Goal: Task Accomplishment & Management: Complete application form

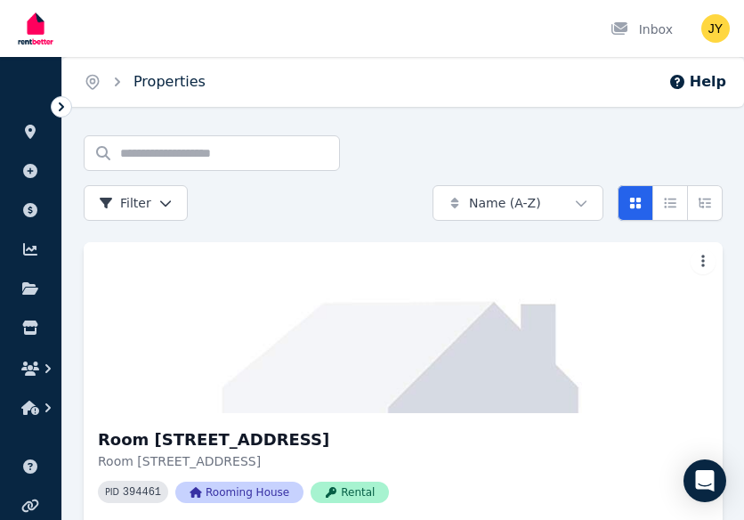
click at [169, 72] on span "Properties" at bounding box center [170, 81] width 72 height 21
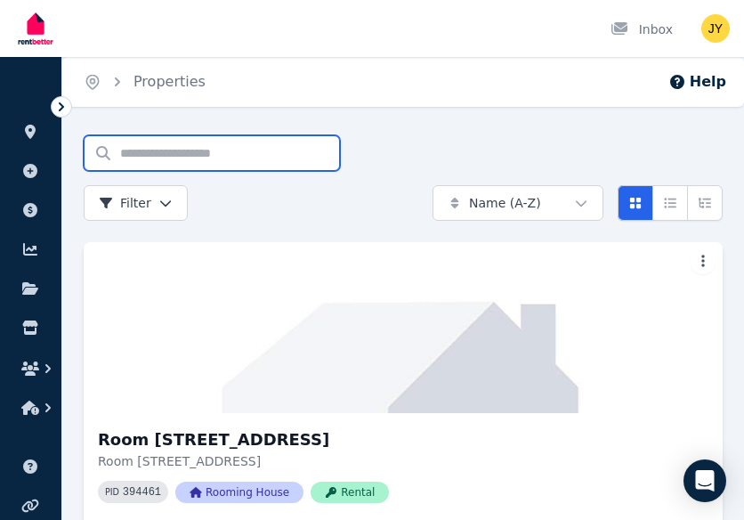
click at [130, 159] on input "Search properties" at bounding box center [212, 153] width 256 height 36
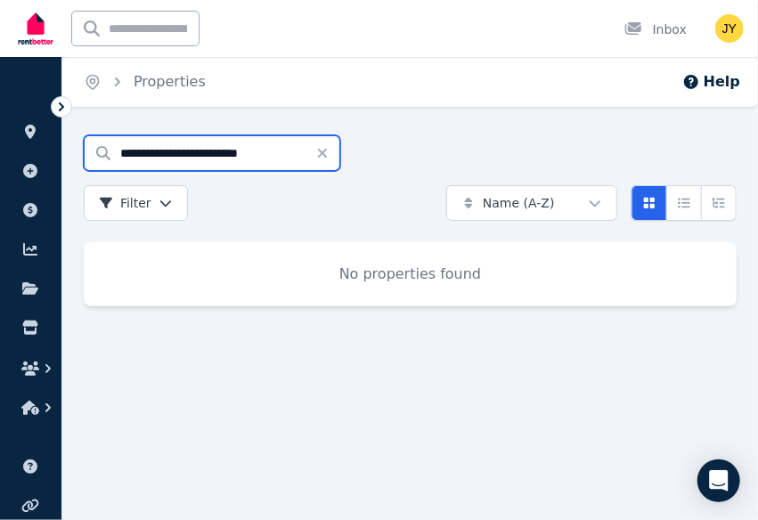
type input "**********"
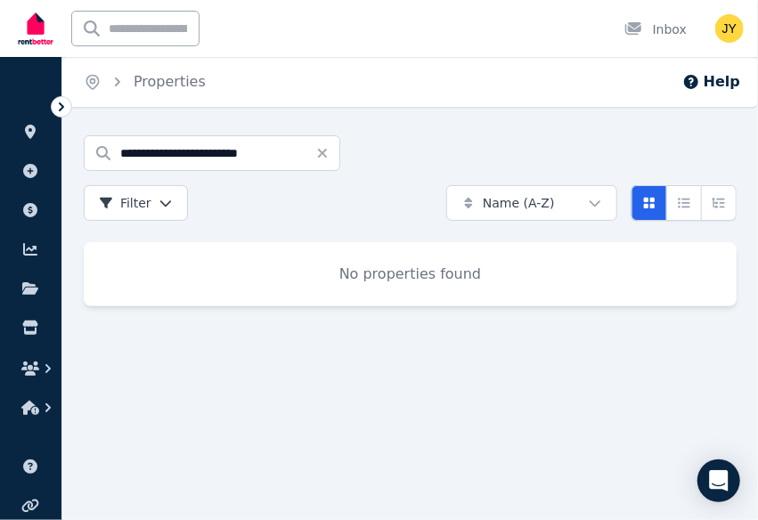
click at [297, 194] on div "**********" at bounding box center [258, 177] width 348 height 85
click at [49, 373] on icon "button" at bounding box center [48, 369] width 18 height 18
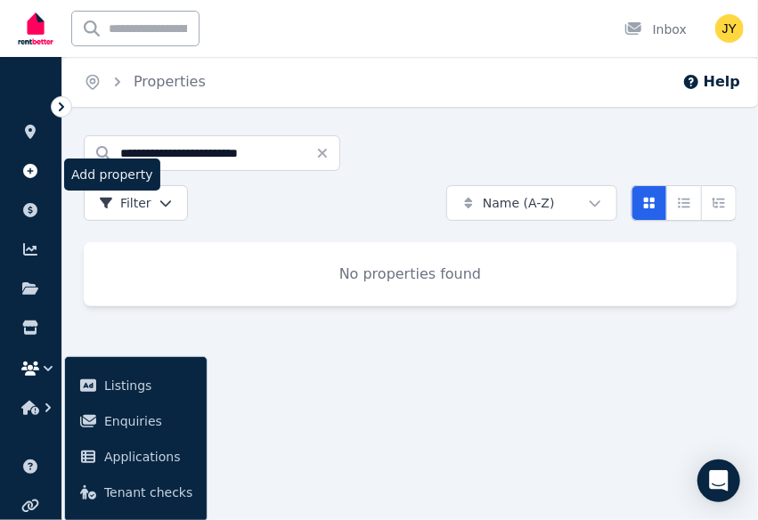
click at [34, 170] on icon at bounding box center [30, 171] width 14 height 14
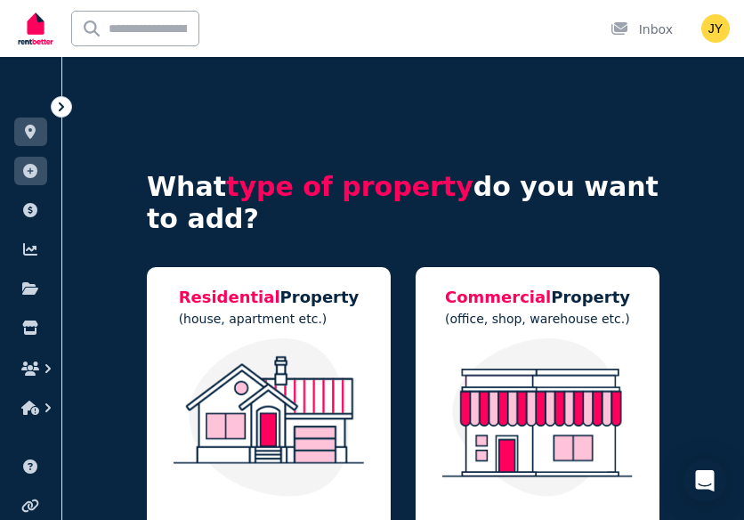
scroll to position [128, 0]
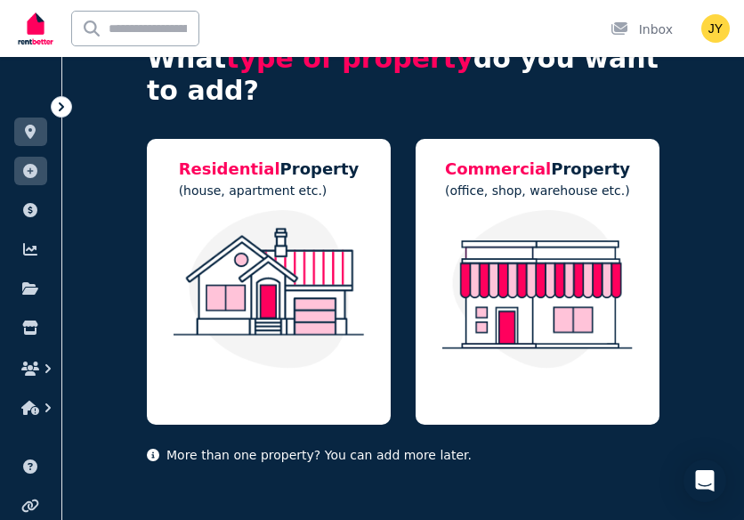
drag, startPoint x: 409, startPoint y: 215, endPoint x: 108, endPoint y: 236, distance: 301.7
click at [108, 236] on div "What type of property do you want to add? Residential Property (house, apartmen…" at bounding box center [403, 225] width 682 height 592
click at [280, 264] on img at bounding box center [269, 289] width 208 height 159
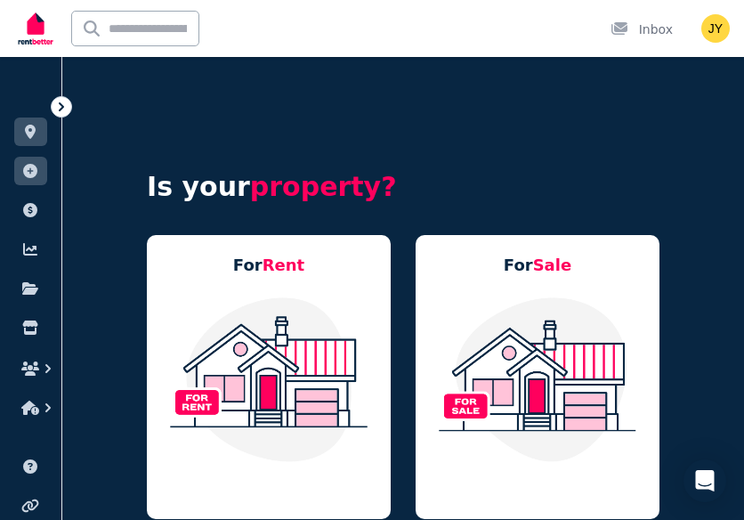
click at [276, 332] on img at bounding box center [269, 379] width 208 height 167
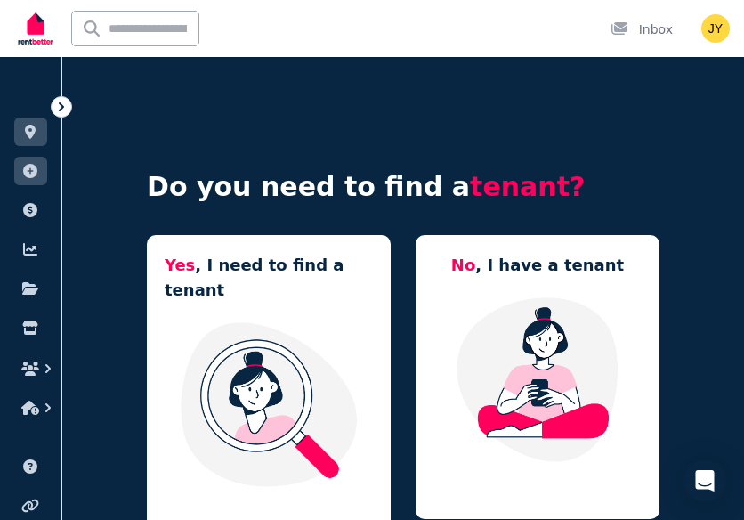
click at [369, 293] on h5 "Yes , I need to find a tenant" at bounding box center [269, 278] width 208 height 50
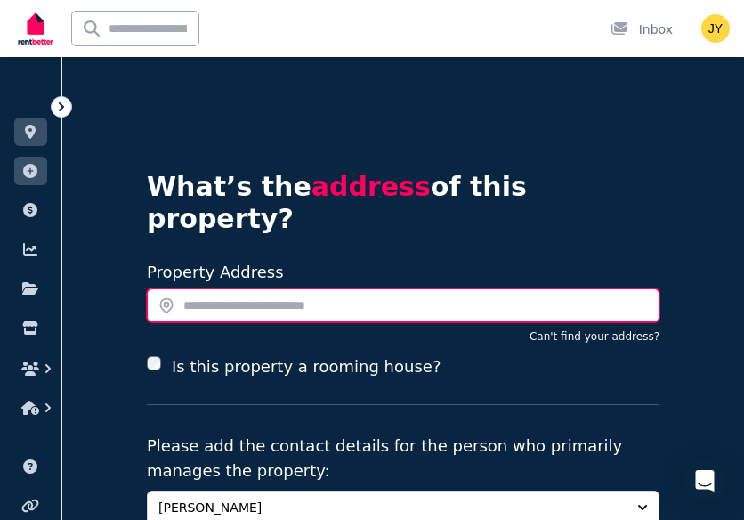
click at [258, 289] on input "text" at bounding box center [403, 306] width 513 height 34
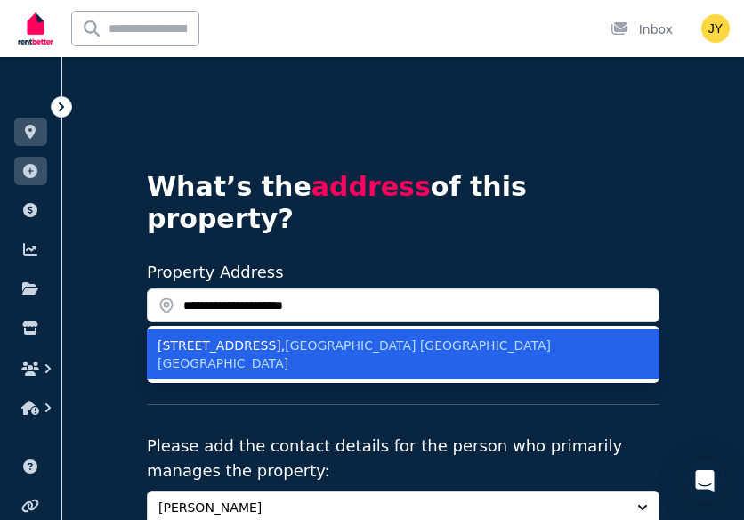
click at [238, 337] on div "91 Simpson St , Frenchville 昆士兰州澳大利亚" at bounding box center [393, 355] width 470 height 36
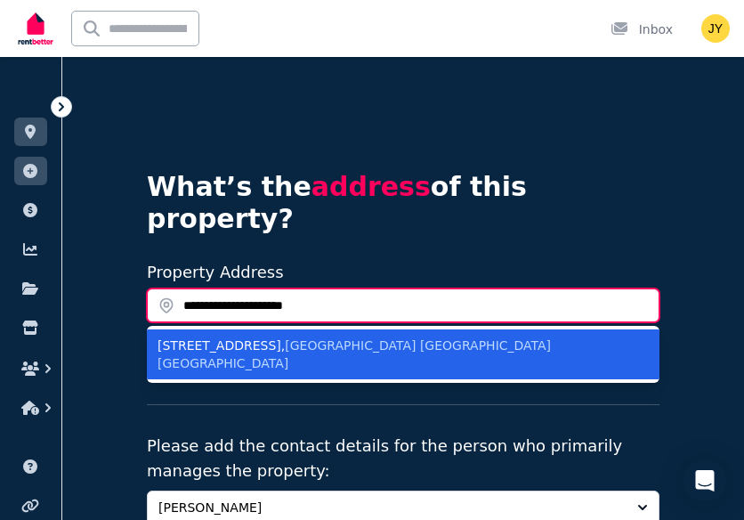
type input "**********"
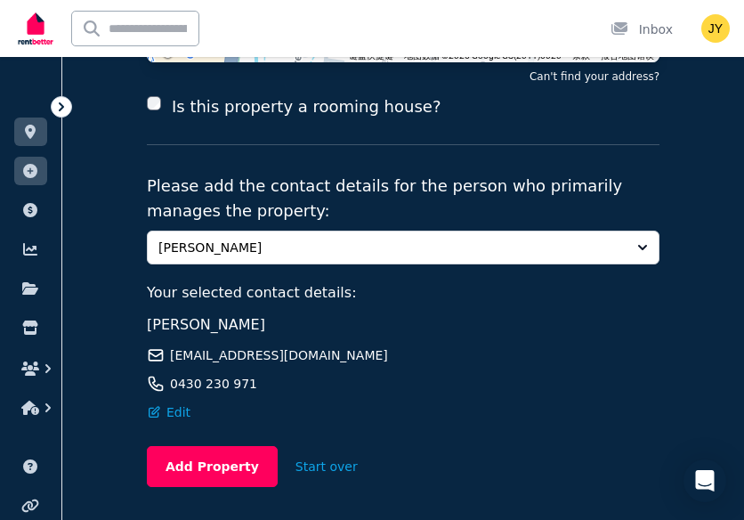
scroll to position [415, 0]
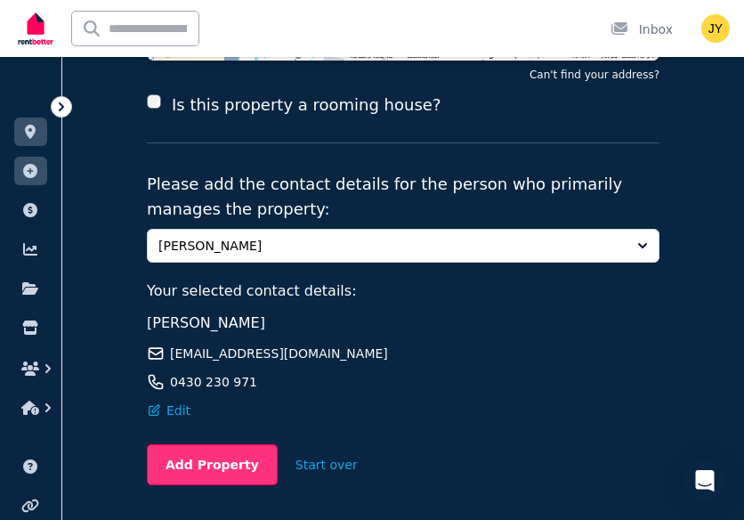
click at [230, 444] on button "Add Property" at bounding box center [212, 464] width 131 height 41
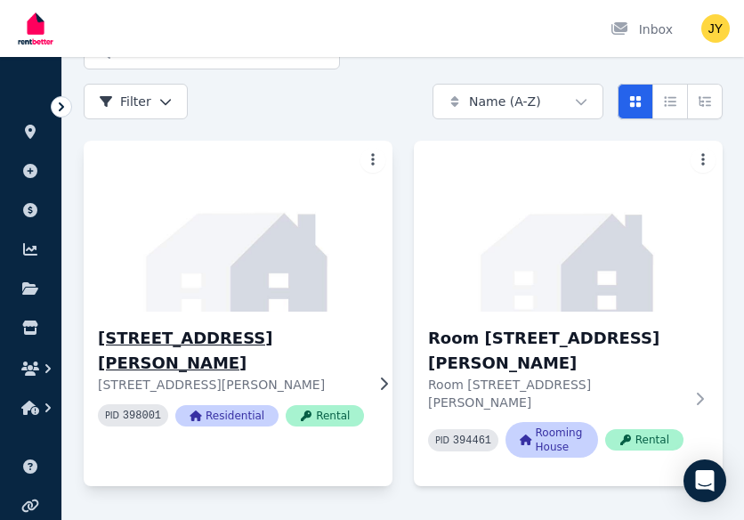
scroll to position [125, 0]
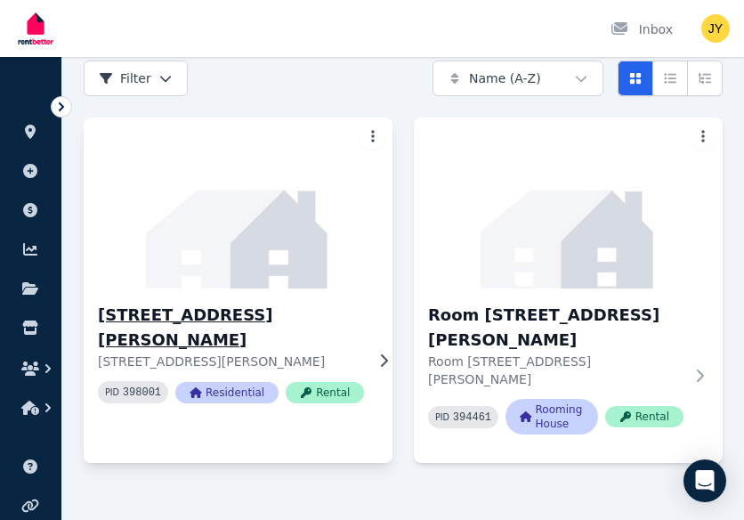
click at [375, 354] on icon at bounding box center [384, 361] width 18 height 14
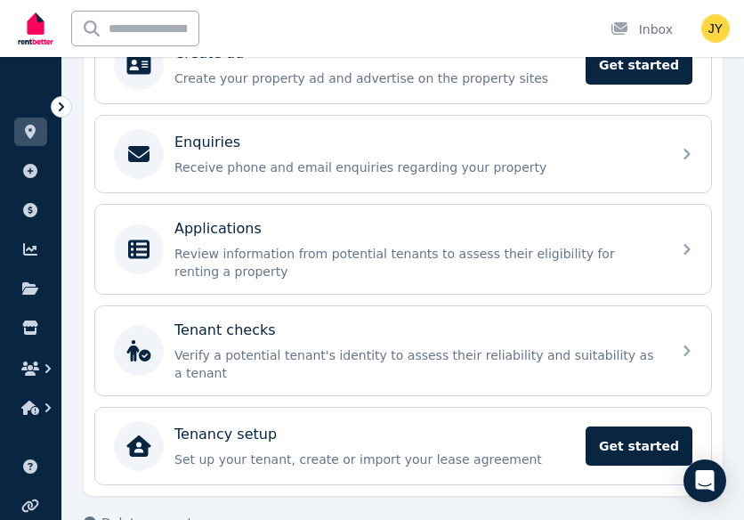
scroll to position [430, 0]
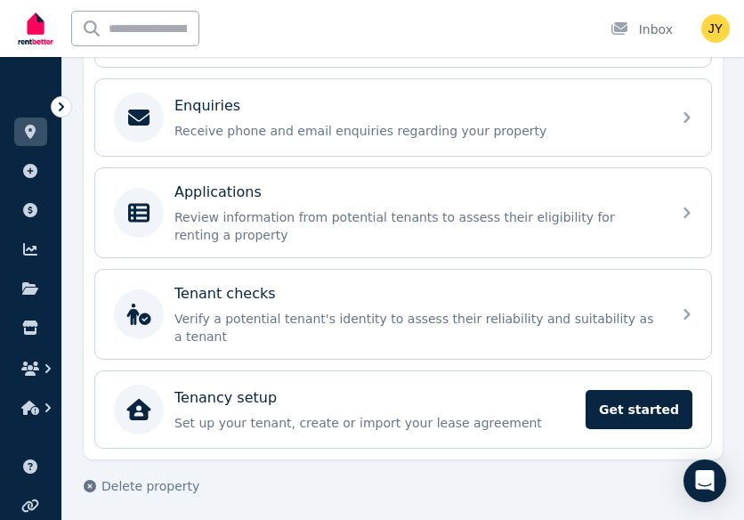
drag, startPoint x: 475, startPoint y: 293, endPoint x: 366, endPoint y: 448, distance: 189.2
click at [366, 448] on div "[STREET_ADDRESS][PERSON_NAME] Edit [STREET_ADDRESS][PERSON_NAME] Activate plan …" at bounding box center [403, 130] width 639 height 660
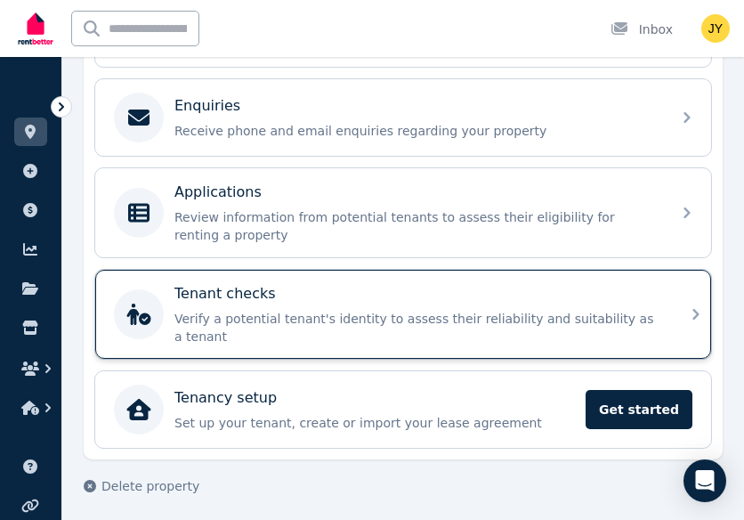
click at [702, 306] on icon at bounding box center [696, 314] width 21 height 21
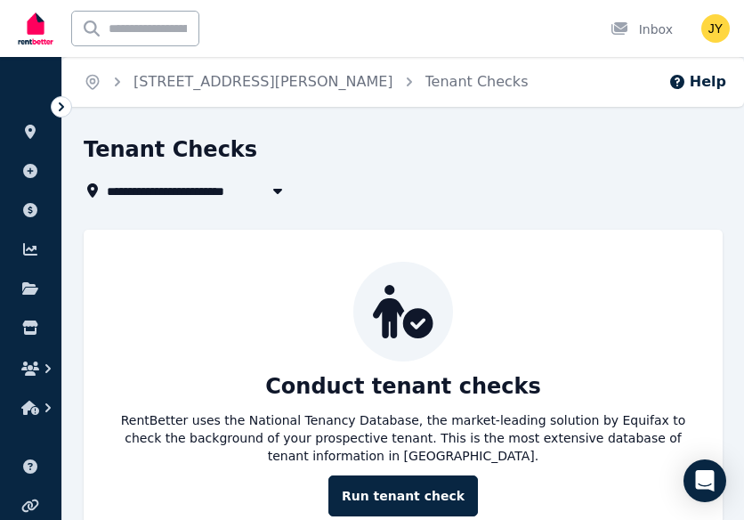
scroll to position [60, 0]
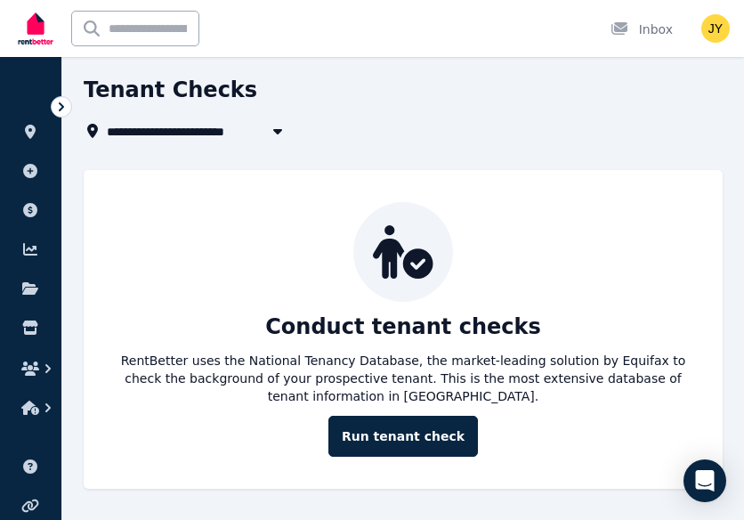
click at [66, 110] on icon at bounding box center [62, 107] width 18 height 18
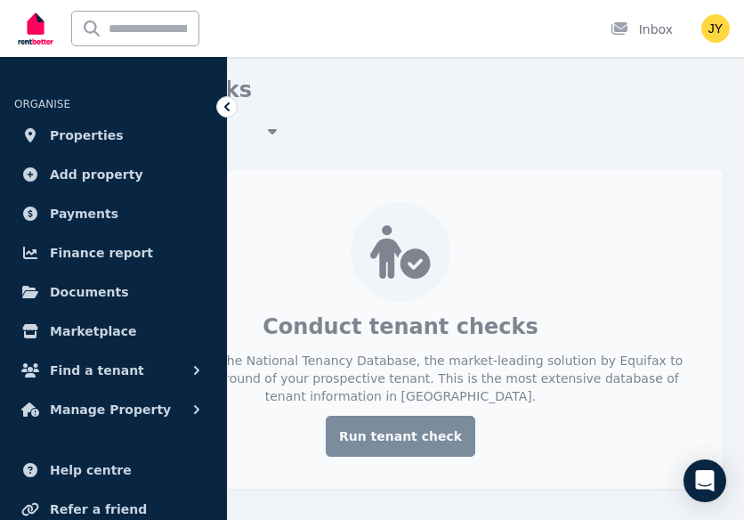
click at [330, 186] on div "Conduct tenant checks RentBetter uses the National Tenancy Database, the market…" at bounding box center [400, 329] width 645 height 319
click at [360, 153] on div "**********" at bounding box center [400, 282] width 645 height 413
click at [233, 102] on icon at bounding box center [227, 107] width 18 height 18
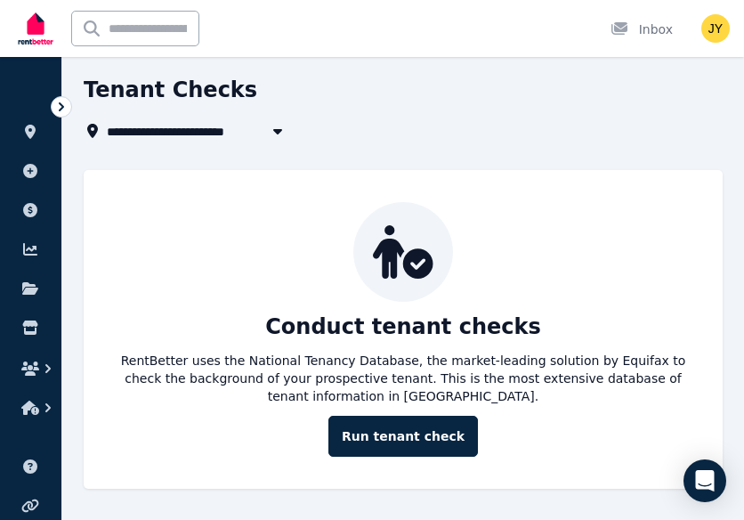
click at [61, 97] on div at bounding box center [61, 106] width 21 height 21
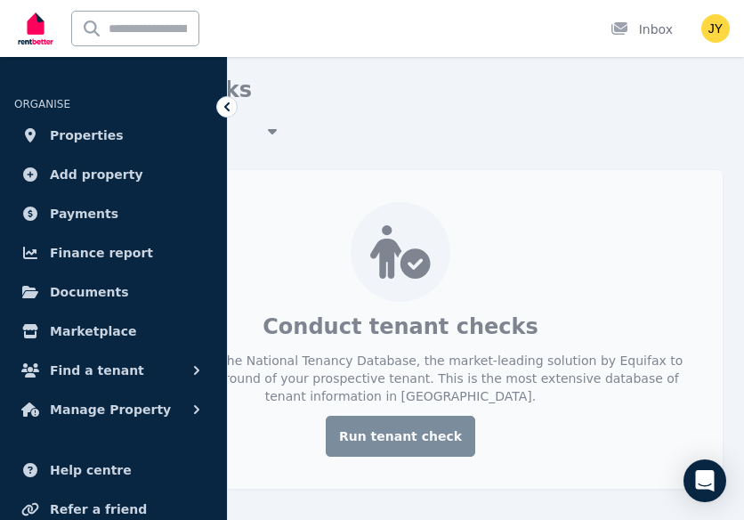
click at [232, 106] on icon at bounding box center [227, 107] width 18 height 18
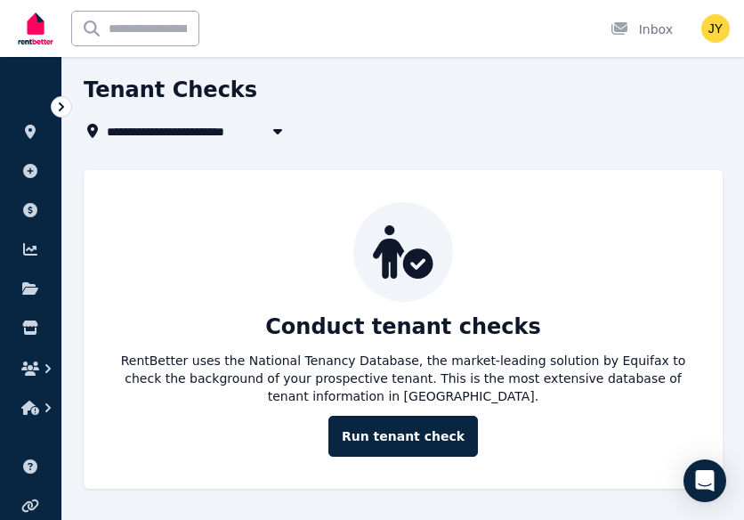
click at [57, 106] on icon at bounding box center [62, 107] width 18 height 18
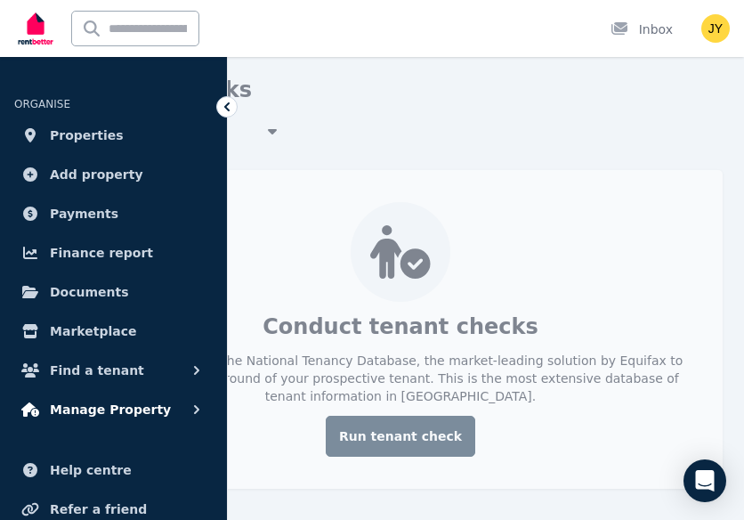
click at [183, 409] on button "Manage Property" at bounding box center [113, 410] width 199 height 36
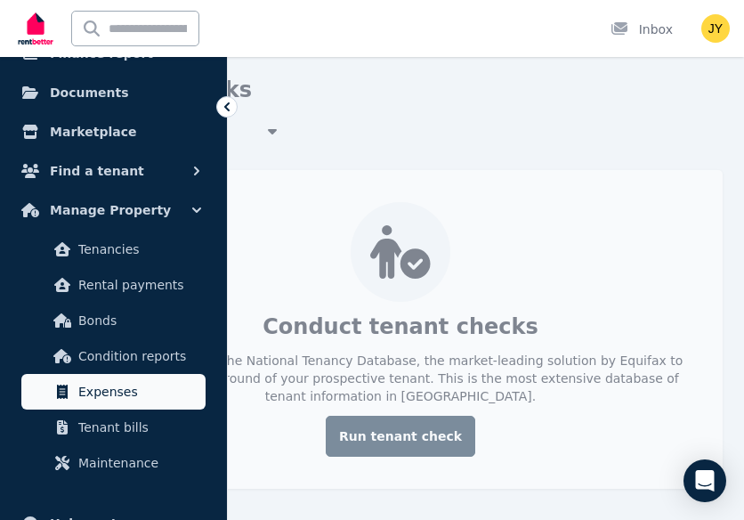
scroll to position [207, 0]
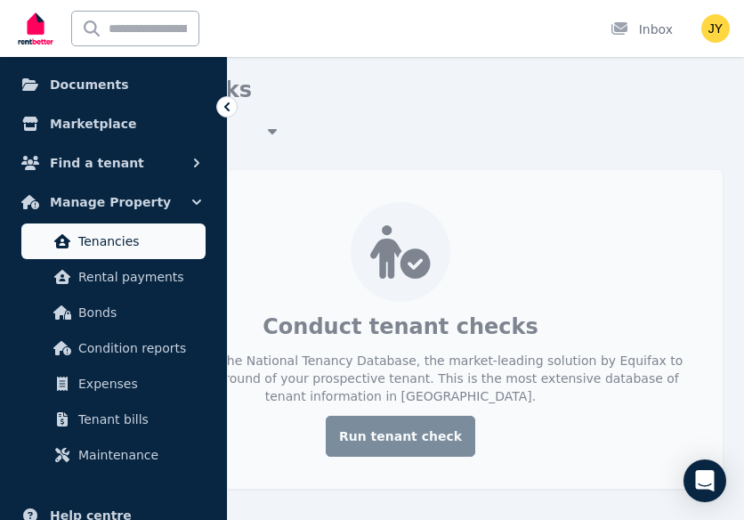
click at [157, 236] on span "Tenancies" at bounding box center [138, 241] width 120 height 21
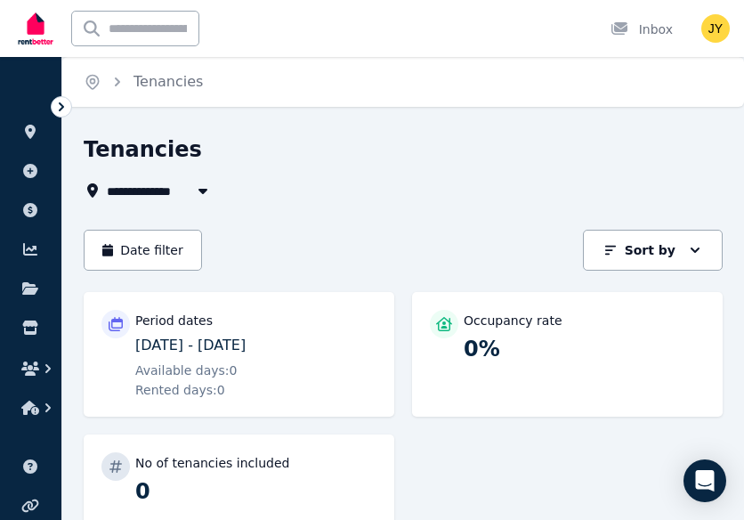
click at [179, 188] on span "All Properties" at bounding box center [164, 190] width 115 height 21
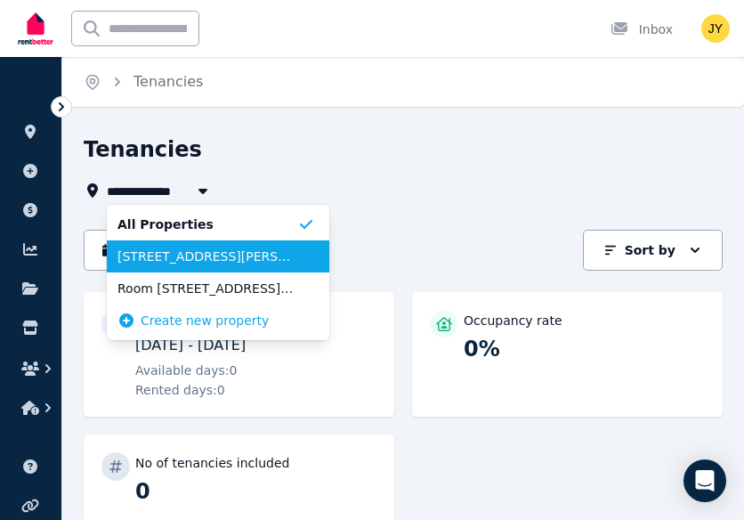
click at [175, 248] on span "[STREET_ADDRESS][PERSON_NAME]" at bounding box center [208, 257] width 180 height 18
type input "**********"
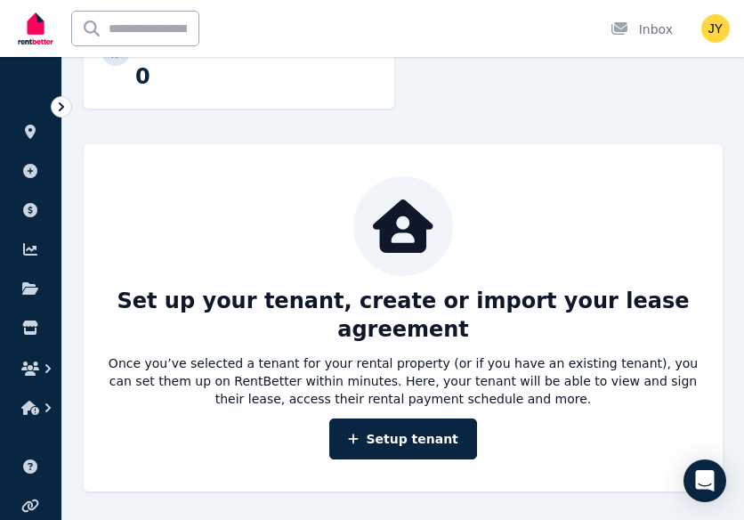
scroll to position [417, 0]
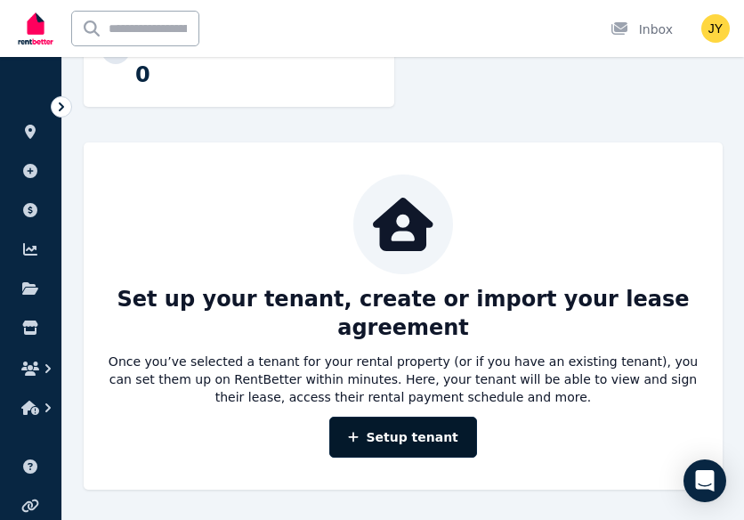
click at [408, 430] on link "Setup tenant" at bounding box center [403, 437] width 148 height 41
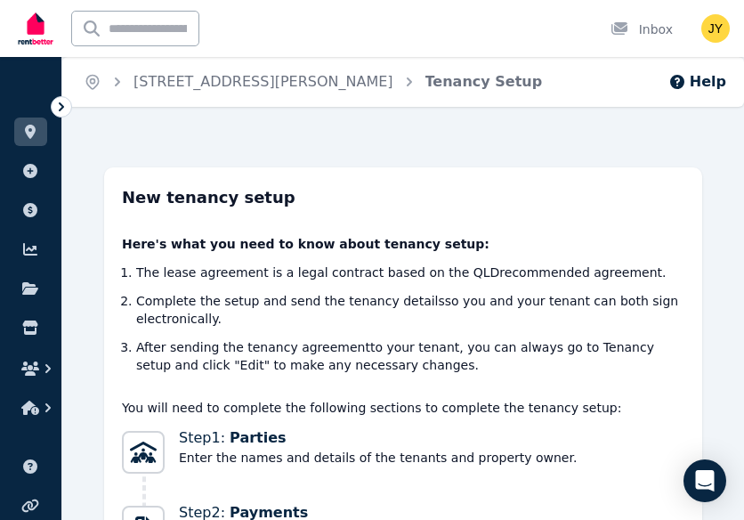
drag, startPoint x: 354, startPoint y: 320, endPoint x: 338, endPoint y: 339, distance: 24.8
click at [338, 339] on li "After sending the tenancy agreement to your tenant, you can always go to Tenanc…" at bounding box center [410, 356] width 549 height 36
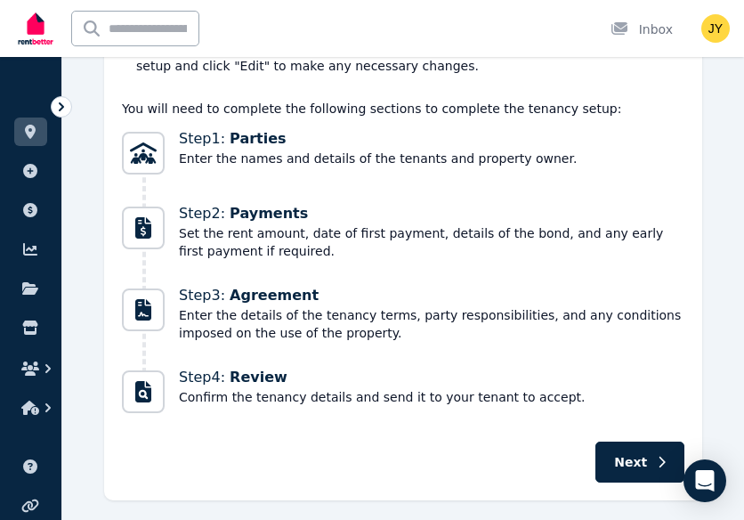
scroll to position [343, 0]
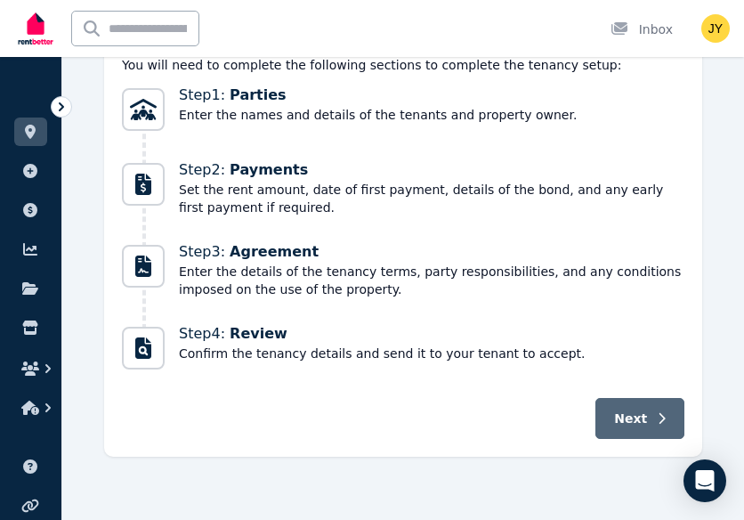
click at [619, 411] on span "Next" at bounding box center [630, 419] width 33 height 18
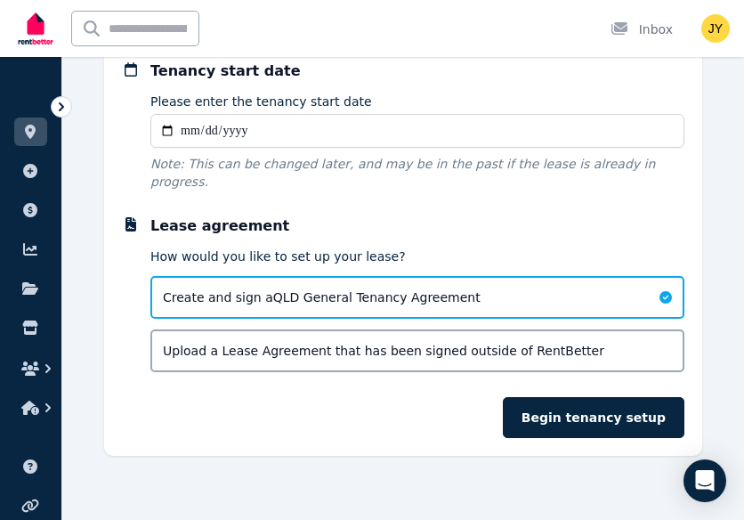
scroll to position [155, 0]
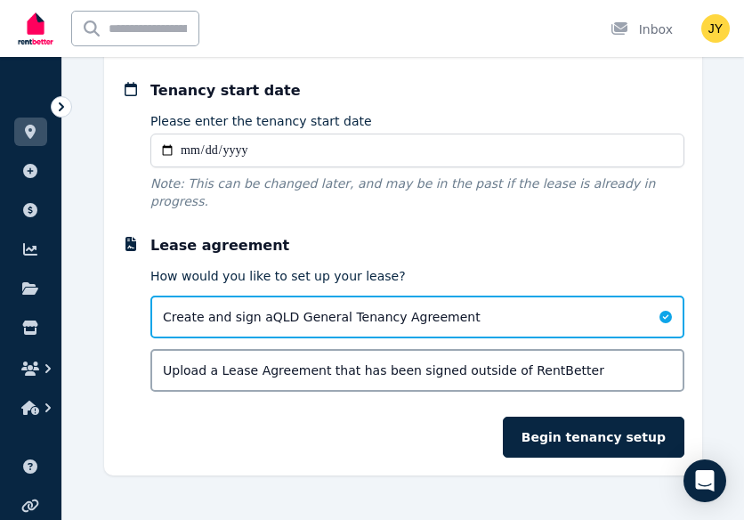
click at [191, 149] on input "Please enter the tenancy start date" at bounding box center [417, 151] width 534 height 34
click at [263, 150] on input "Please enter the tenancy start date" at bounding box center [417, 151] width 534 height 34
click at [228, 149] on input "Please enter the tenancy start date" at bounding box center [417, 151] width 534 height 34
click at [182, 150] on input "Please enter the tenancy start date" at bounding box center [417, 151] width 534 height 34
click at [167, 150] on input "Please enter the tenancy start date" at bounding box center [417, 151] width 534 height 34
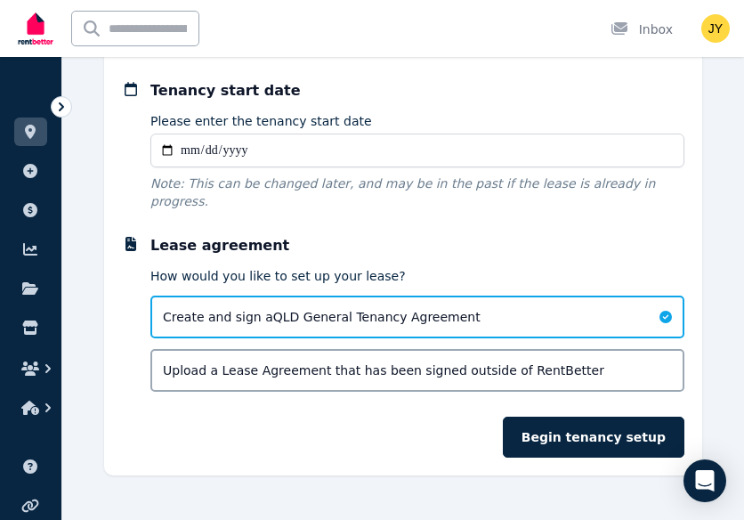
type input "**********"
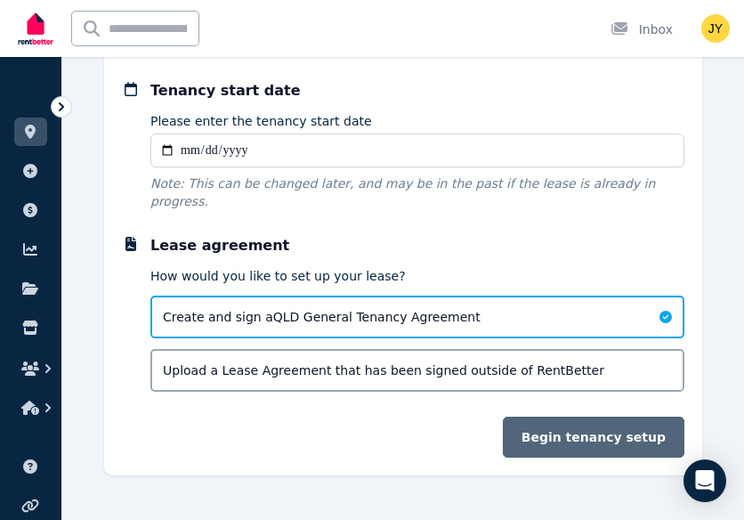
click at [567, 417] on button "Begin tenancy setup" at bounding box center [594, 437] width 182 height 41
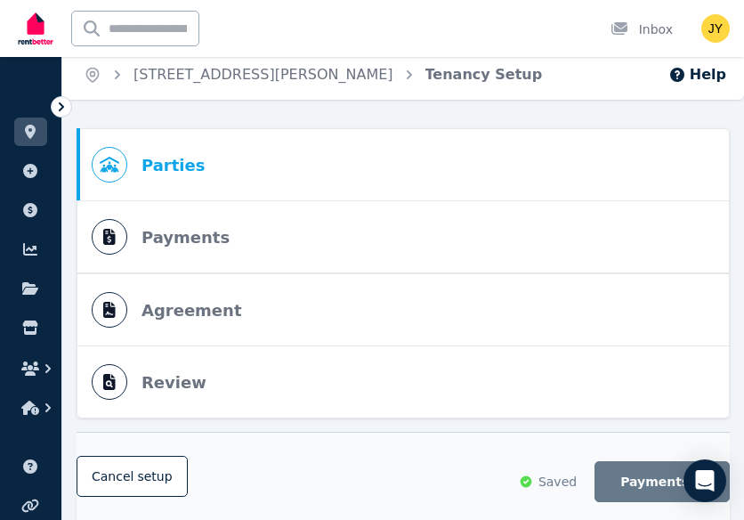
scroll to position [0, 0]
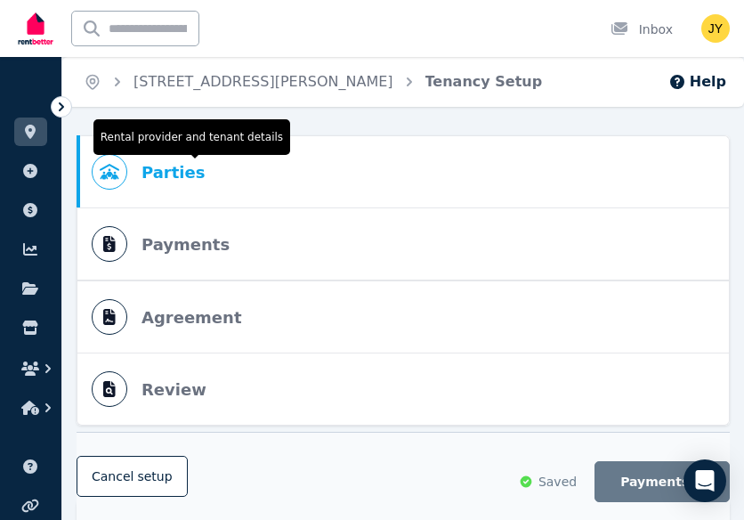
click at [156, 165] on span "Parties" at bounding box center [173, 172] width 63 height 25
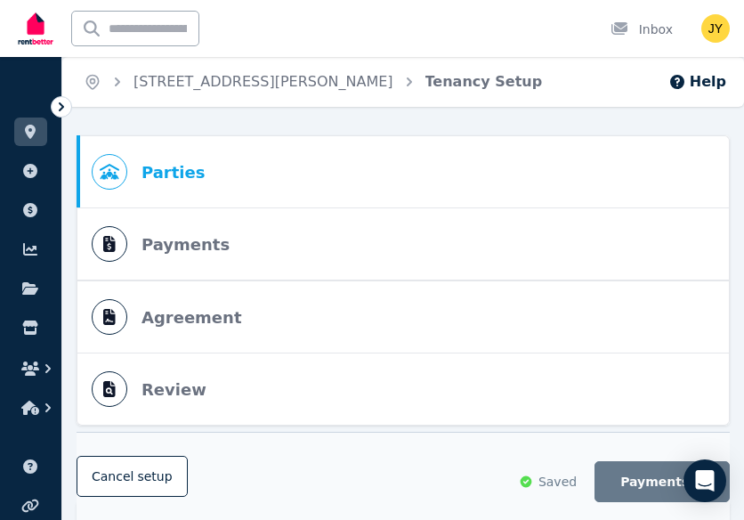
click at [118, 179] on span "Progress" at bounding box center [110, 172] width 36 height 36
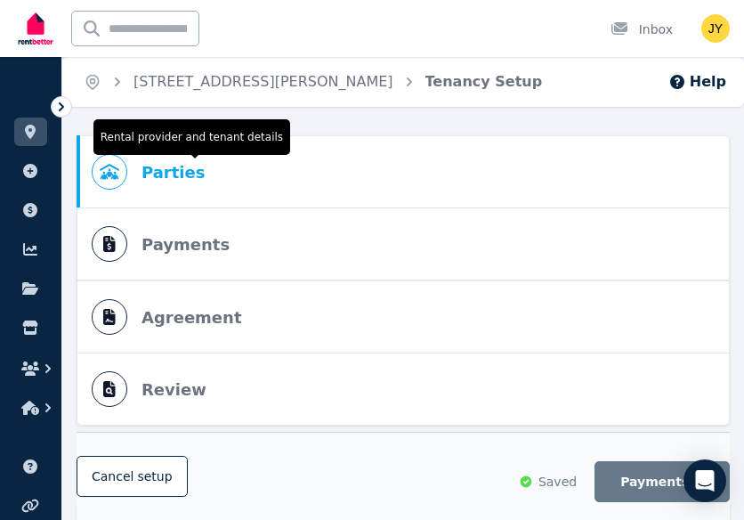
click at [168, 180] on span "Parties" at bounding box center [173, 172] width 63 height 25
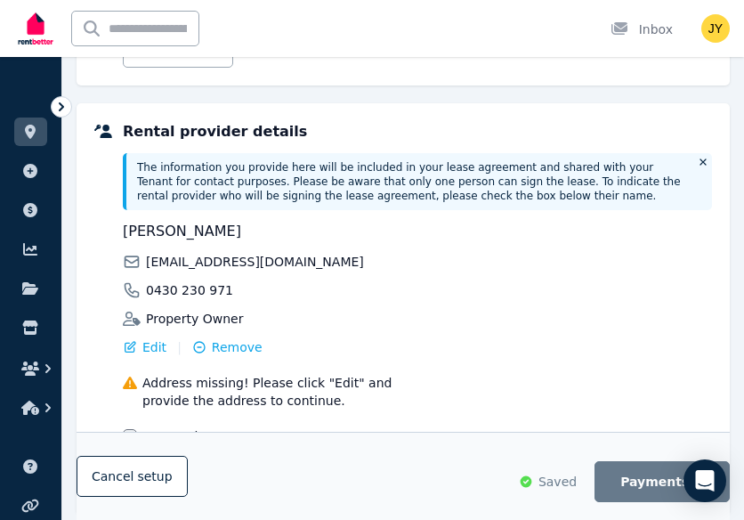
scroll to position [652, 0]
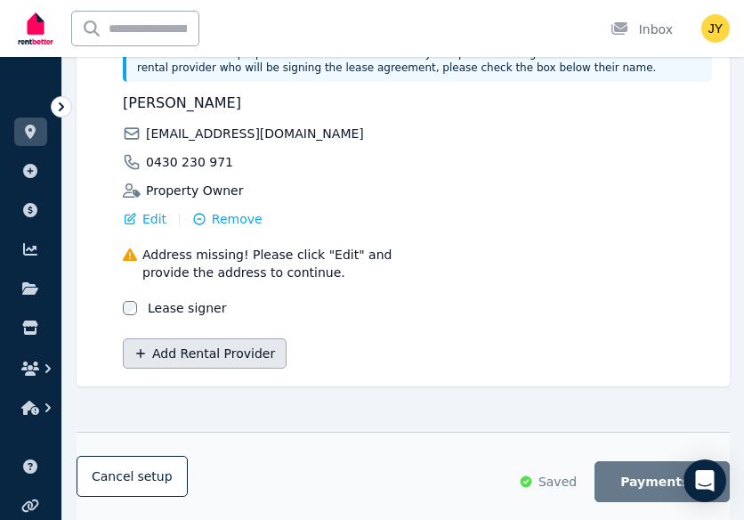
click at [284, 361] on div "Add Rental Provider" at bounding box center [418, 348] width 590 height 41
click at [258, 355] on button "Add Rental Provider" at bounding box center [205, 353] width 164 height 30
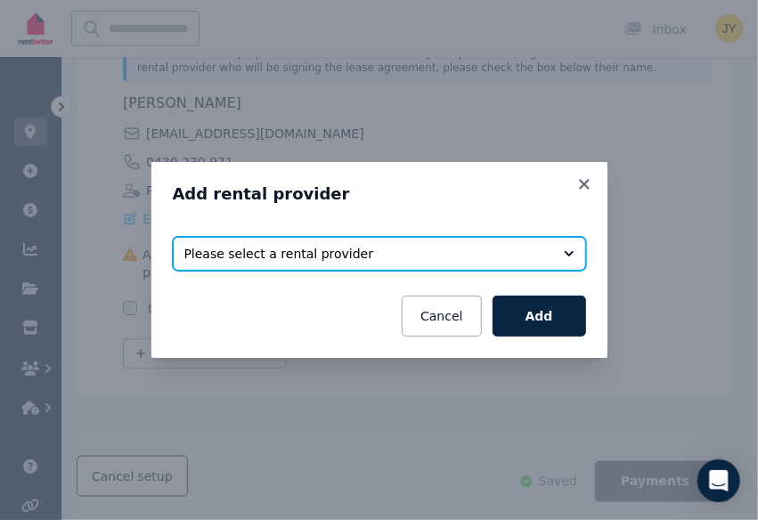
click at [579, 257] on button "Please select a rental provider" at bounding box center [379, 254] width 413 height 34
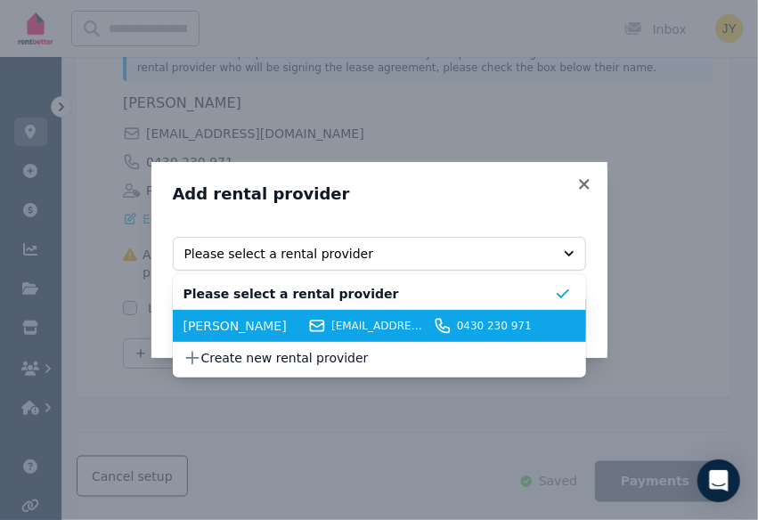
click at [232, 322] on span "[PERSON_NAME]" at bounding box center [243, 326] width 120 height 18
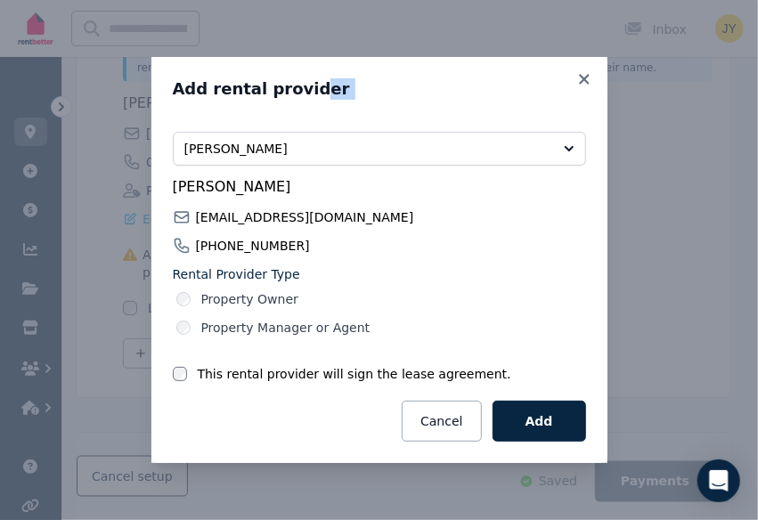
drag, startPoint x: 315, startPoint y: 79, endPoint x: 497, endPoint y: 100, distance: 182.8
click at [497, 100] on div "Add rental provider Select rental providers to add [PERSON_NAME] [PERSON_NAME] …" at bounding box center [379, 259] width 413 height 363
click at [578, 73] on icon at bounding box center [584, 79] width 18 height 16
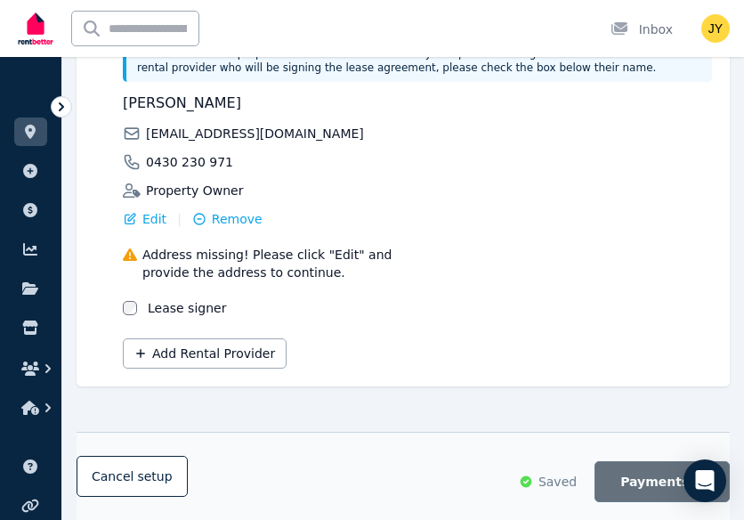
click at [623, 489] on button "Payments" at bounding box center [662, 481] width 135 height 41
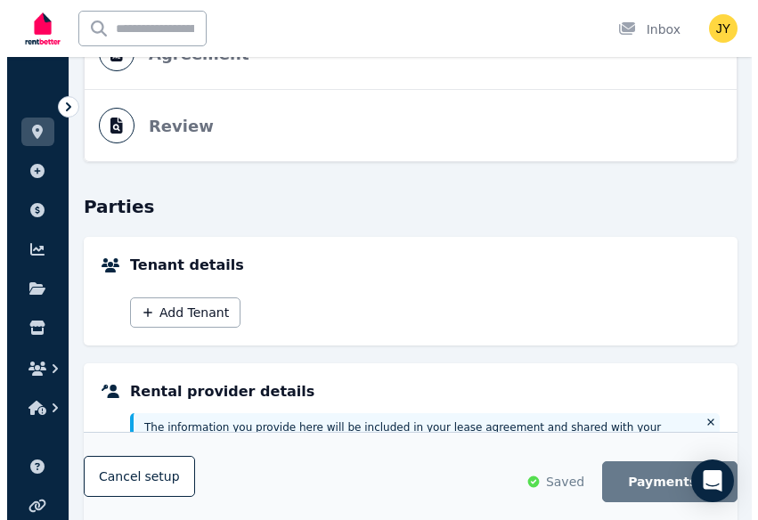
scroll to position [237, 0]
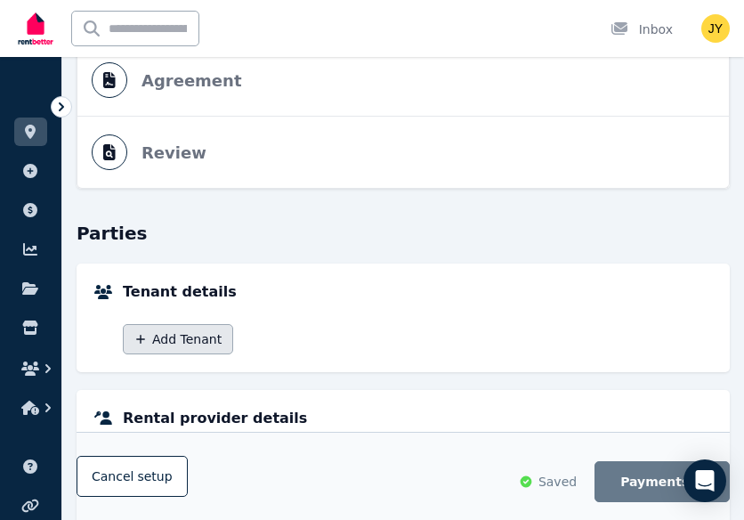
click at [201, 342] on button "Add Tenant" at bounding box center [178, 339] width 110 height 30
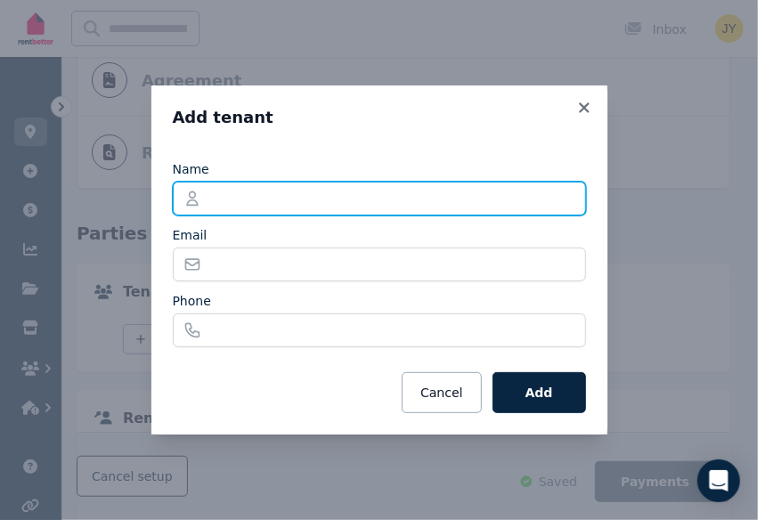
click at [300, 197] on input "Name" at bounding box center [379, 199] width 413 height 34
